Goal: Contribute content

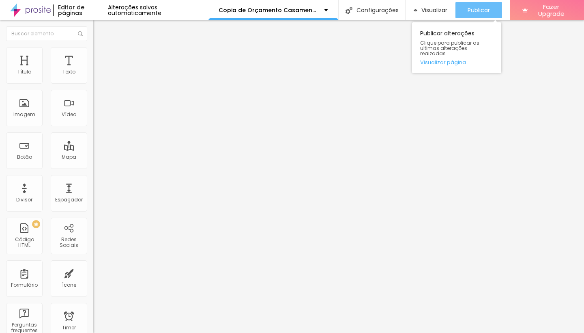
click at [475, 12] on span "Publicar" at bounding box center [479, 10] width 22 height 6
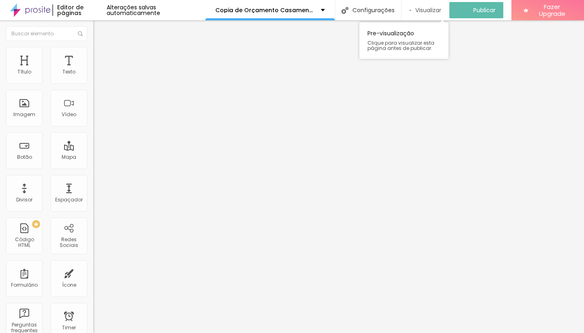
click at [434, 11] on span "Visualizar" at bounding box center [428, 10] width 26 height 6
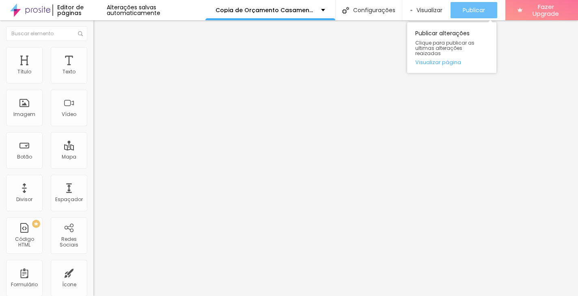
click at [467, 11] on span "Publicar" at bounding box center [473, 10] width 22 height 6
click at [479, 11] on span "Publicar" at bounding box center [473, 10] width 22 height 6
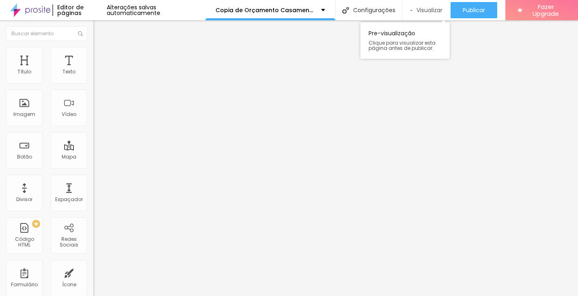
click at [419, 11] on span "Visualizar" at bounding box center [429, 10] width 26 height 6
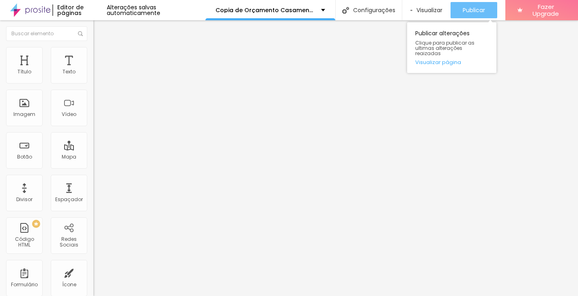
click at [475, 13] on span "Publicar" at bounding box center [473, 10] width 22 height 6
click at [466, 13] on span "Publicar" at bounding box center [473, 10] width 22 height 6
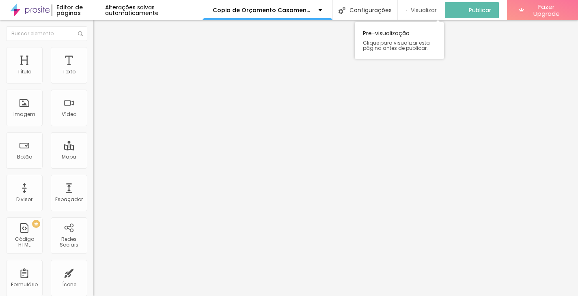
click at [430, 9] on span "Visualizar" at bounding box center [423, 10] width 26 height 6
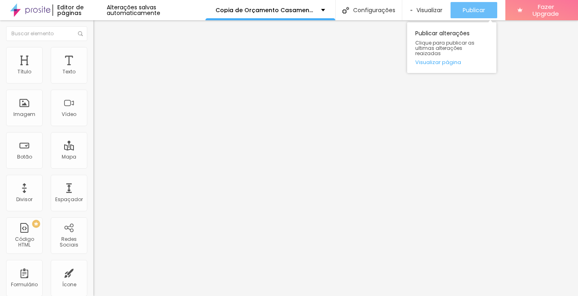
click at [479, 8] on span "Publicar" at bounding box center [473, 10] width 22 height 6
click at [475, 7] on span "Publicar" at bounding box center [473, 10] width 22 height 6
